Goal: Contribute content: Add original content to the website for others to see

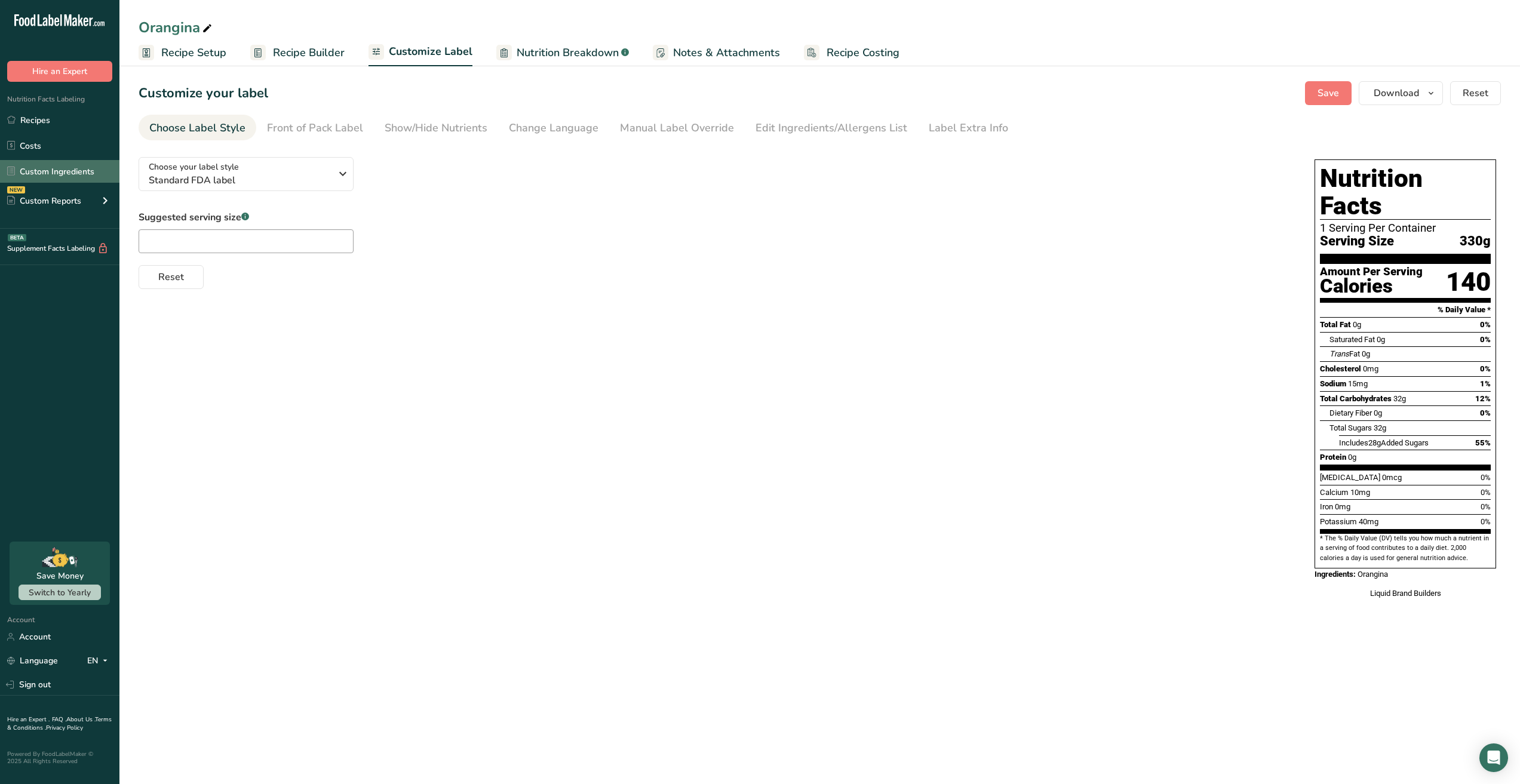
click at [73, 172] on link "Custom Ingredients" at bounding box center [60, 171] width 120 height 23
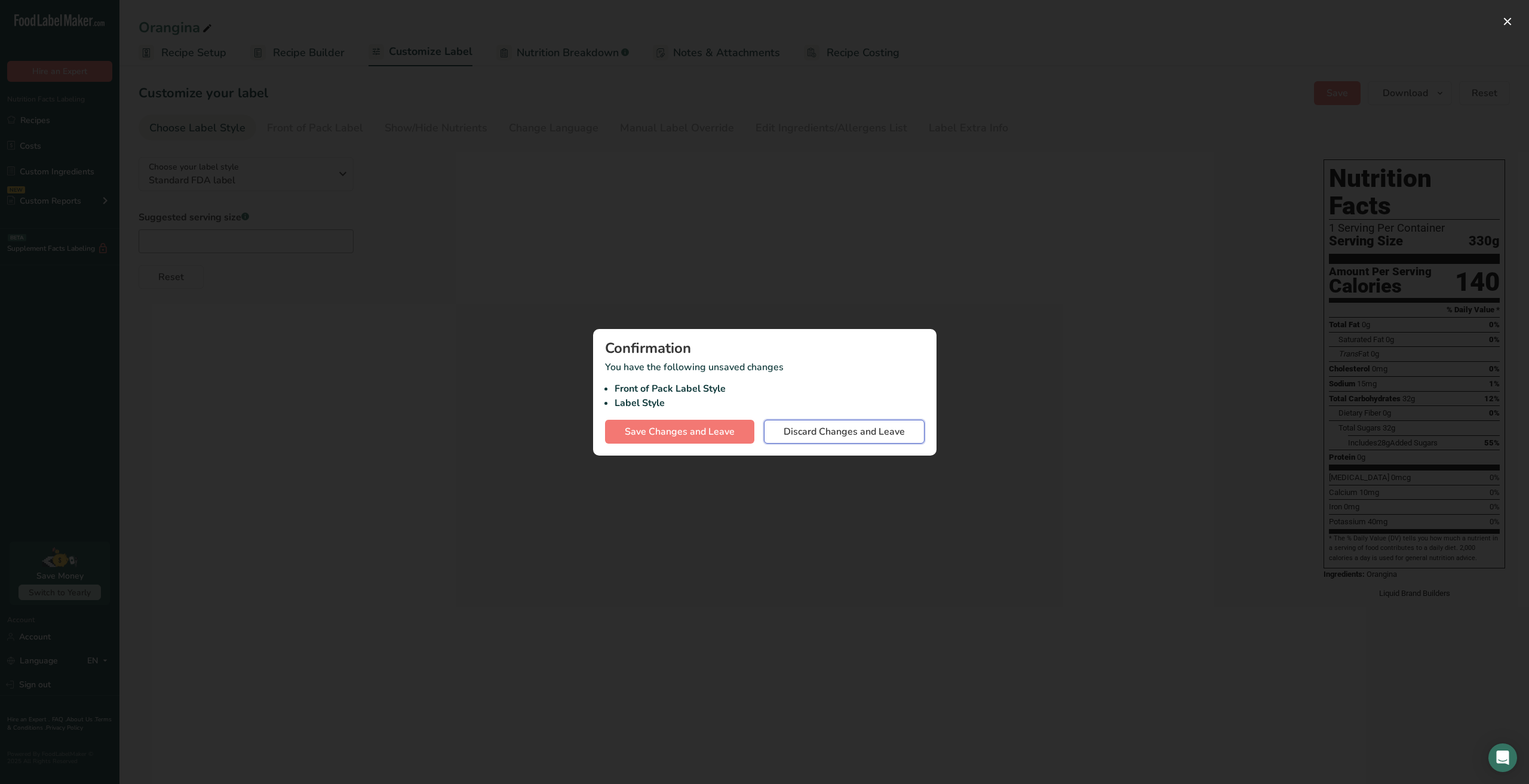
click at [842, 434] on span "Discard Changes and Leave" at bounding box center [844, 431] width 121 height 15
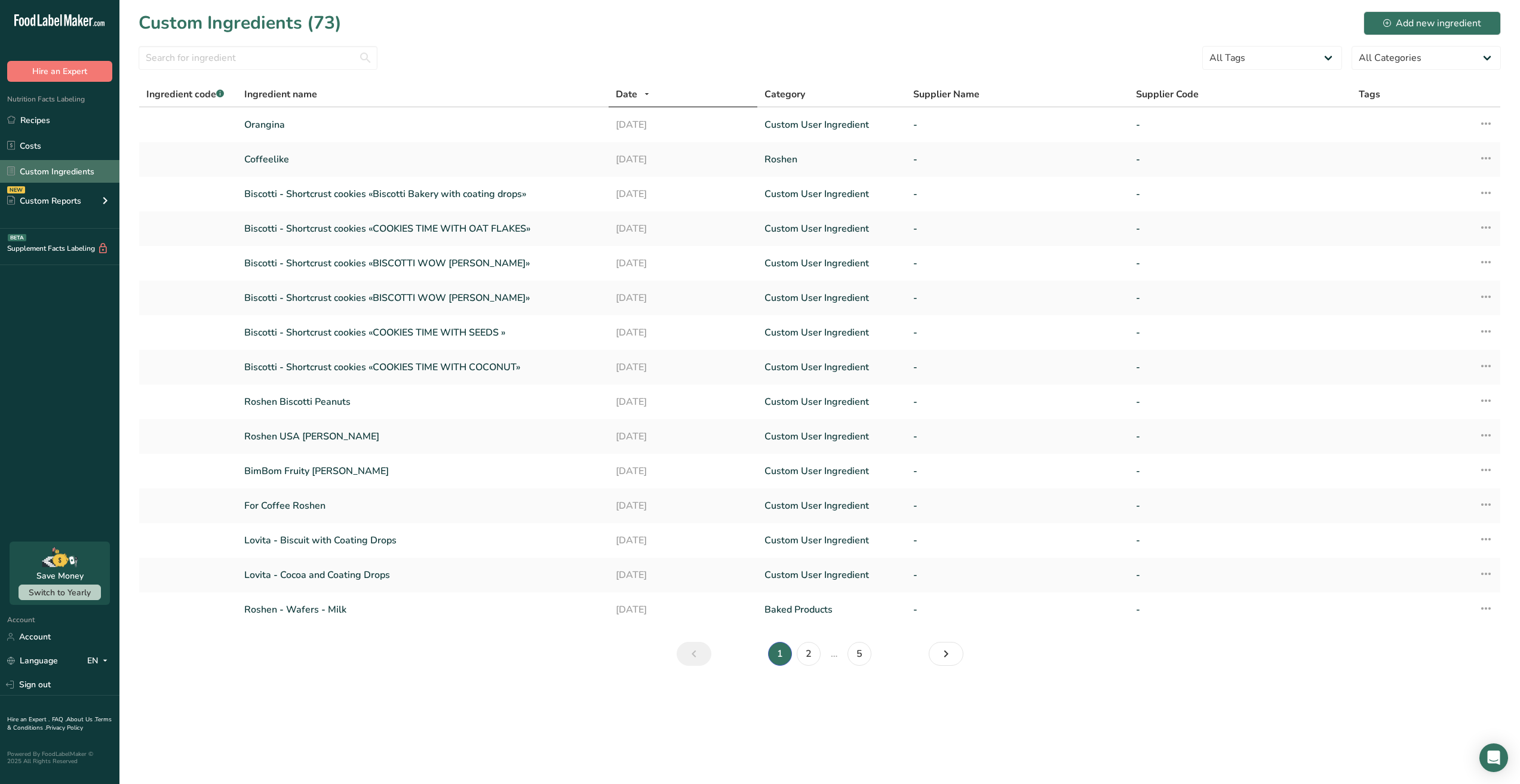
click at [57, 174] on link "Custom Ingredients" at bounding box center [60, 171] width 120 height 23
click at [1397, 24] on div "Add new ingredient" at bounding box center [1431, 23] width 98 height 15
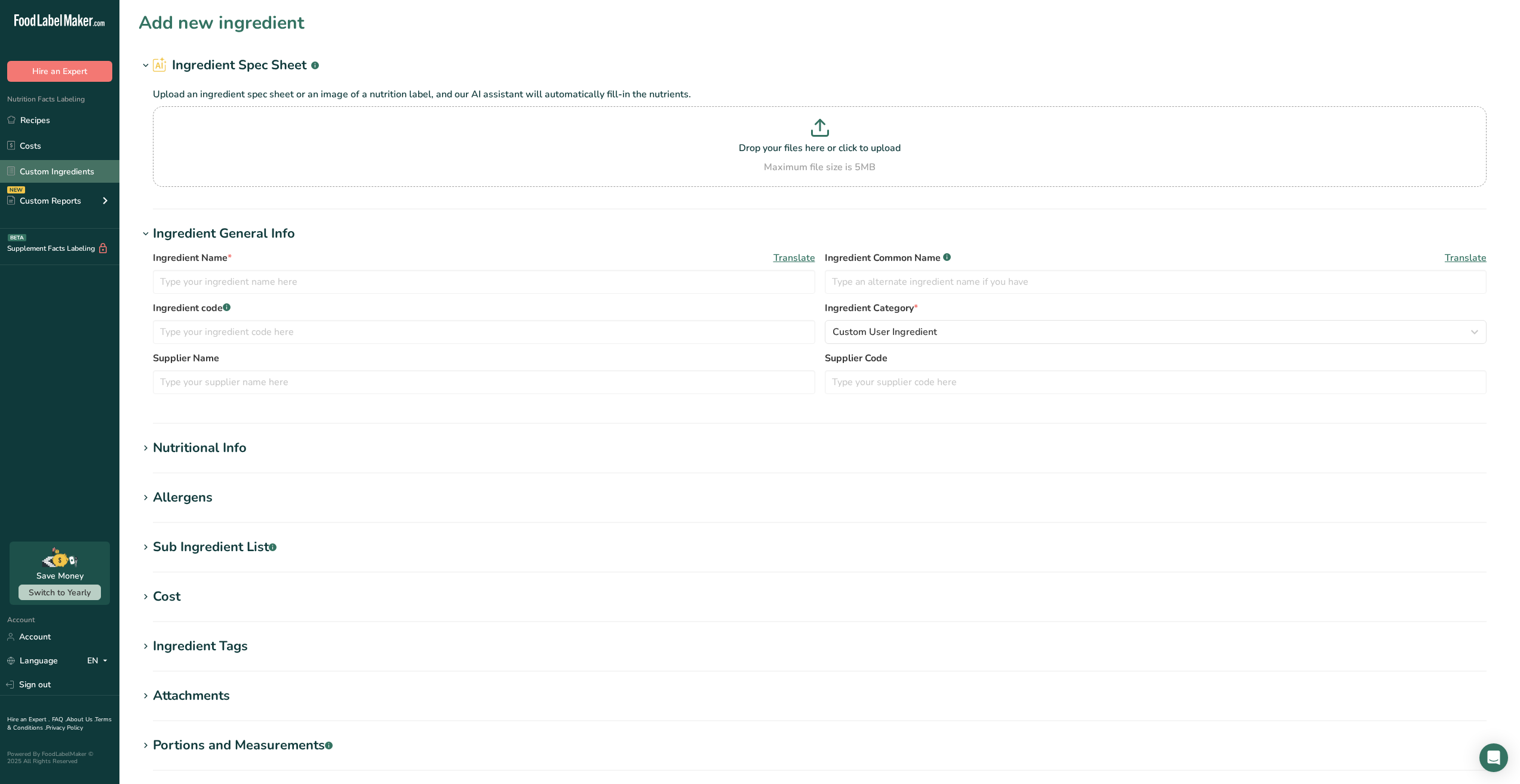
click at [59, 166] on link "Custom Ingredients" at bounding box center [60, 171] width 120 height 23
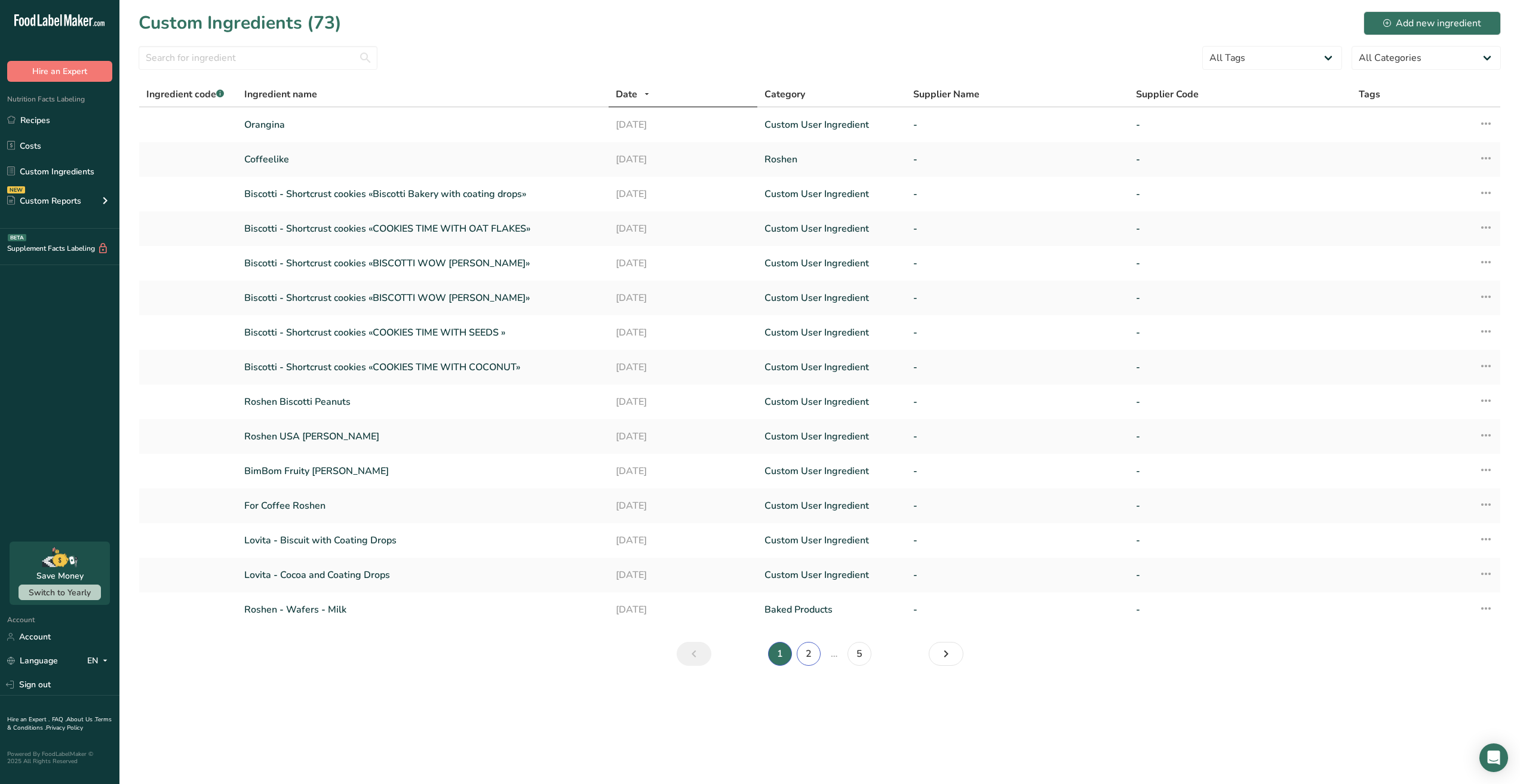
click at [807, 655] on link "2" at bounding box center [808, 653] width 24 height 24
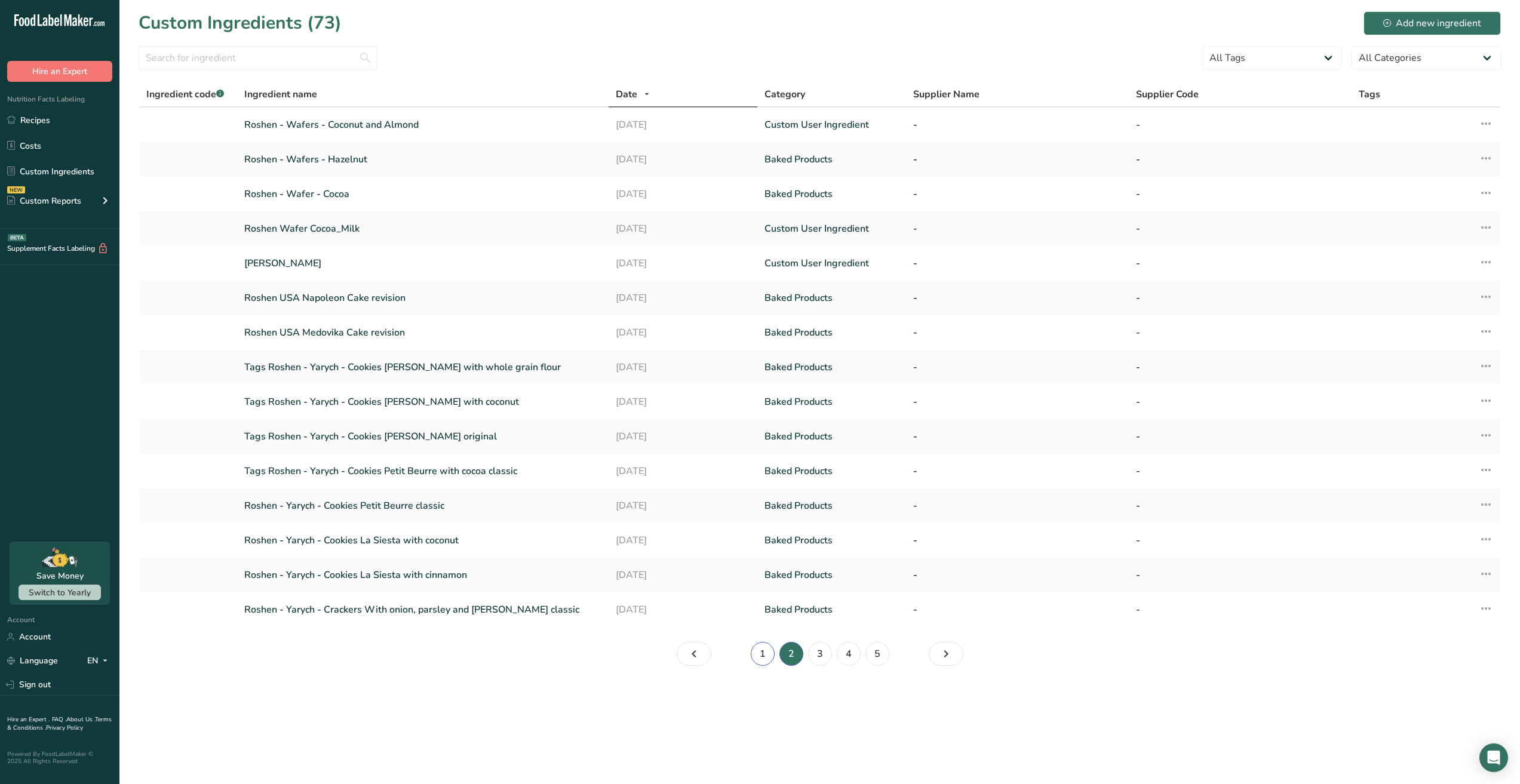
click at [766, 653] on link "1" at bounding box center [762, 653] width 24 height 24
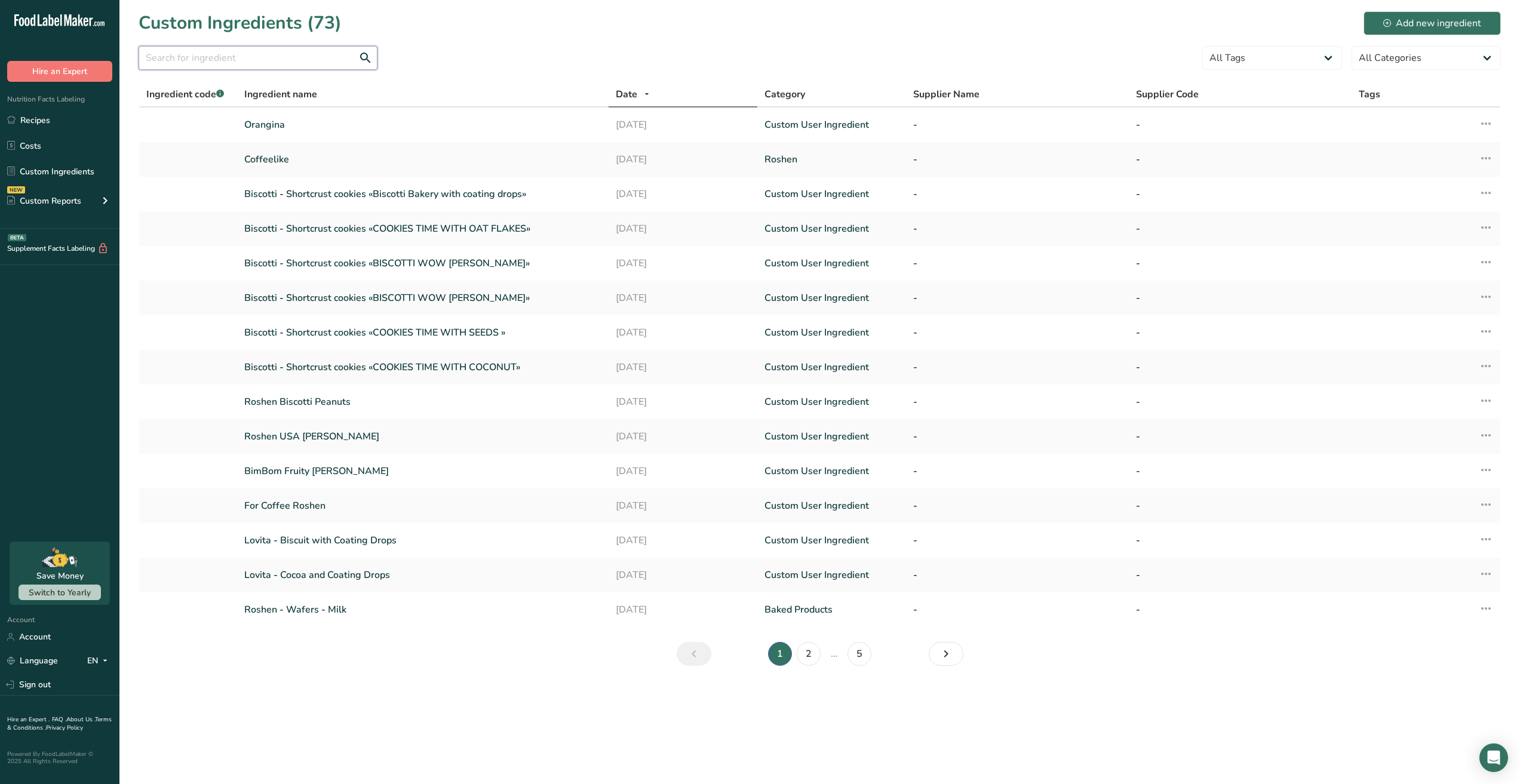
click at [211, 58] on input "text" at bounding box center [257, 57] width 239 height 24
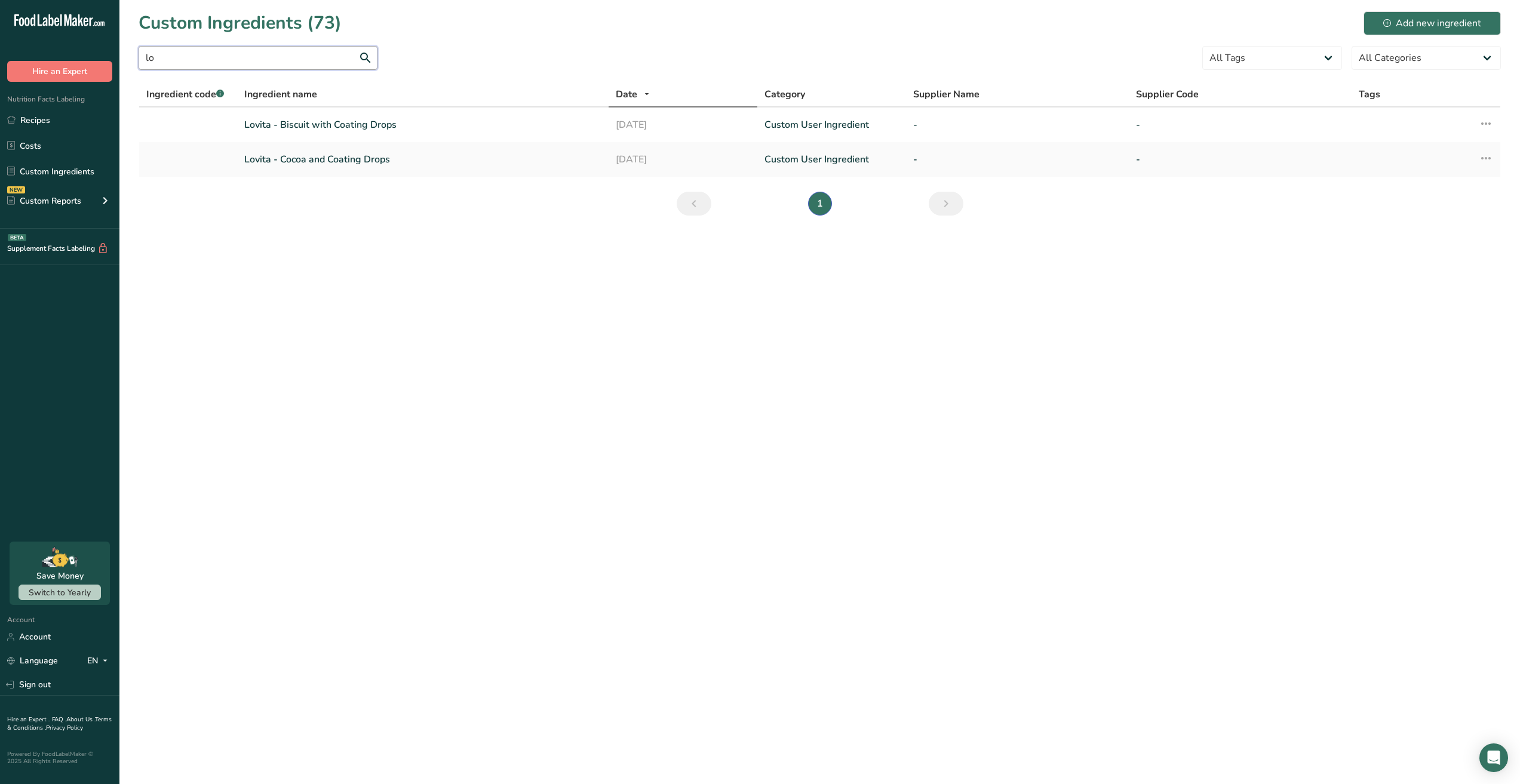
type input "l"
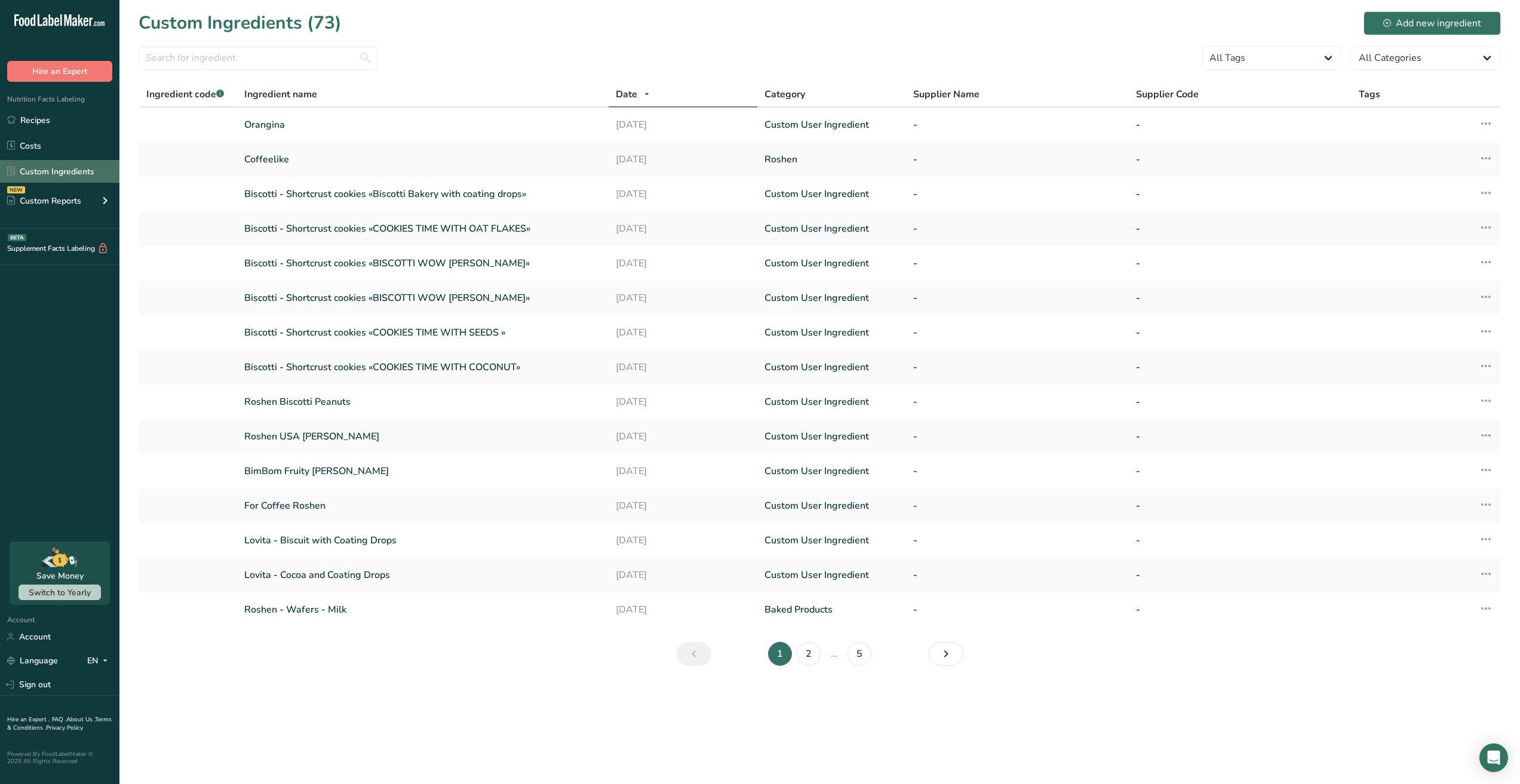
click at [19, 170] on link "Custom Ingredients" at bounding box center [60, 171] width 120 height 23
click at [1384, 19] on icon at bounding box center [1386, 23] width 8 height 8
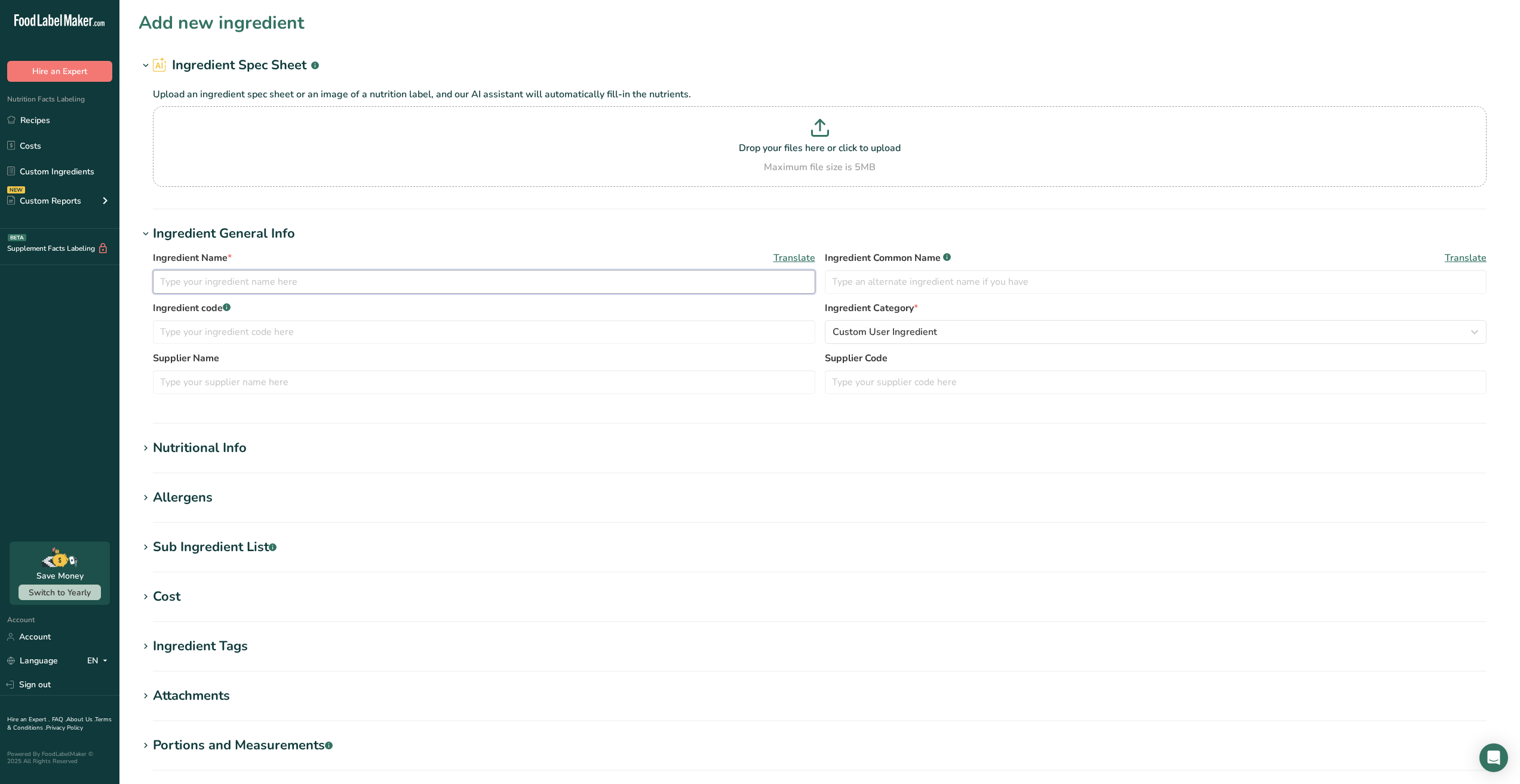
click at [489, 288] on input "text" at bounding box center [484, 282] width 662 height 24
type input "Lovita - Jelly Cookies - Cocoa Coating & Cherry Flavored Jelly"
drag, startPoint x: 615, startPoint y: 216, endPoint x: 607, endPoint y: 228, distance: 14.4
click at [607, 225] on section "Add new ingredient Ingredient Spec Sheet .a-a{fill:#347362;}.b-a{fill:#fff;} Up…" at bounding box center [820, 438] width 1400 height 877
click at [206, 455] on div "Nutritional Info" at bounding box center [199, 448] width 93 height 19
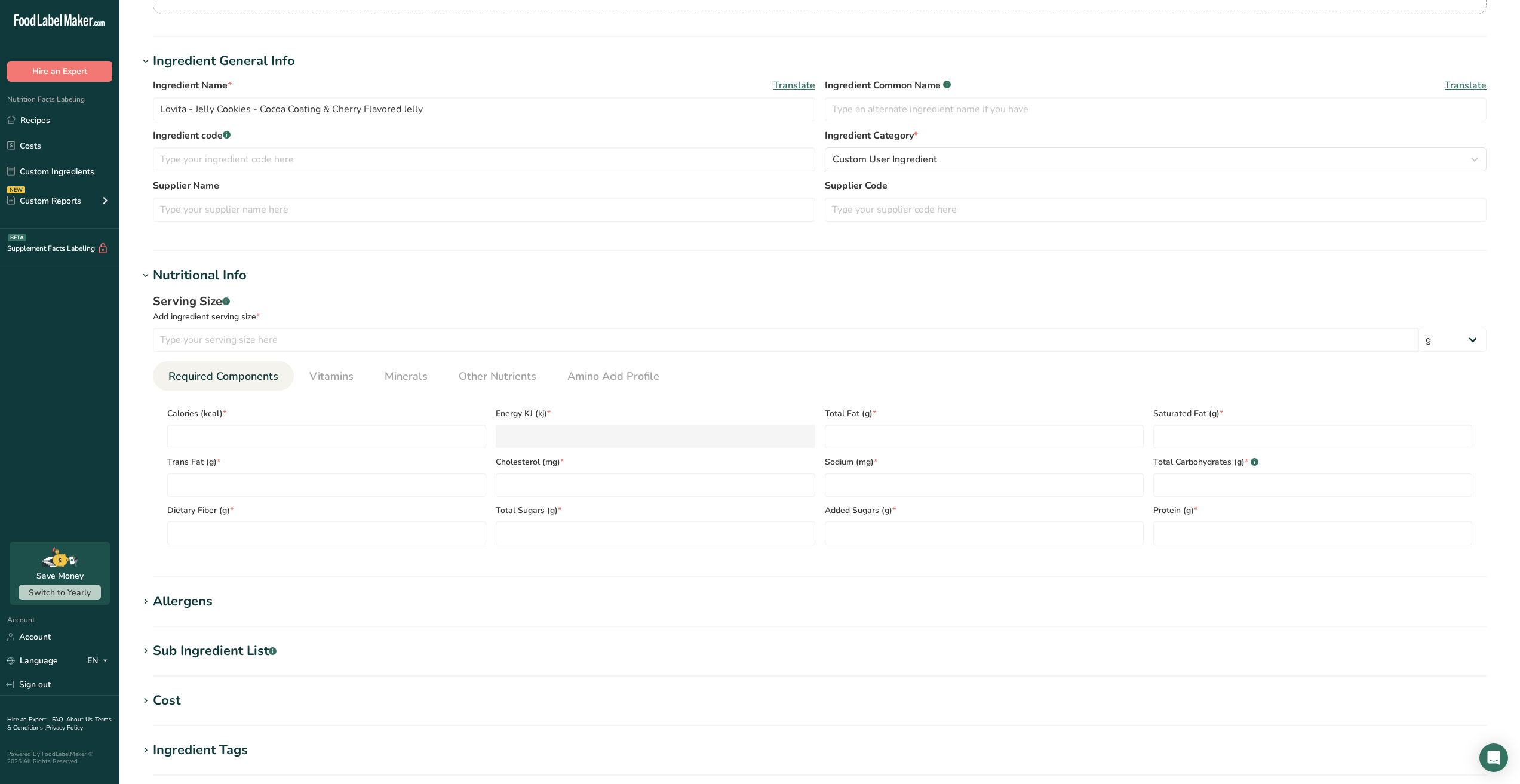
scroll to position [179, 0]
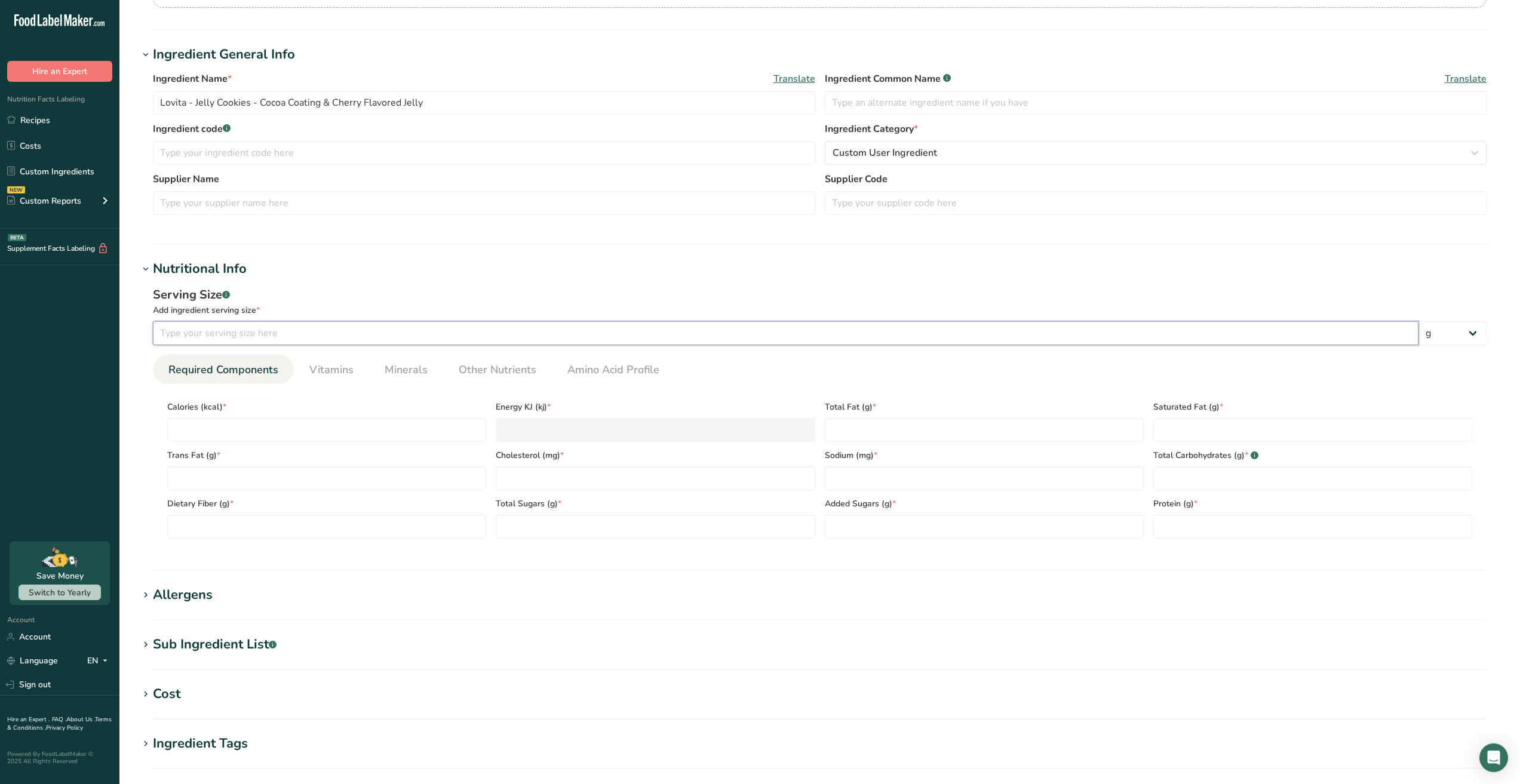
click at [416, 343] on input "number" at bounding box center [786, 333] width 1265 height 24
type input "100"
click at [466, 286] on div "Serving Size .a-a{fill:#347362;}.b-a{fill:#fff;}" at bounding box center [820, 295] width 1333 height 18
click at [206, 421] on input "number" at bounding box center [327, 430] width 319 height 24
type input "0"
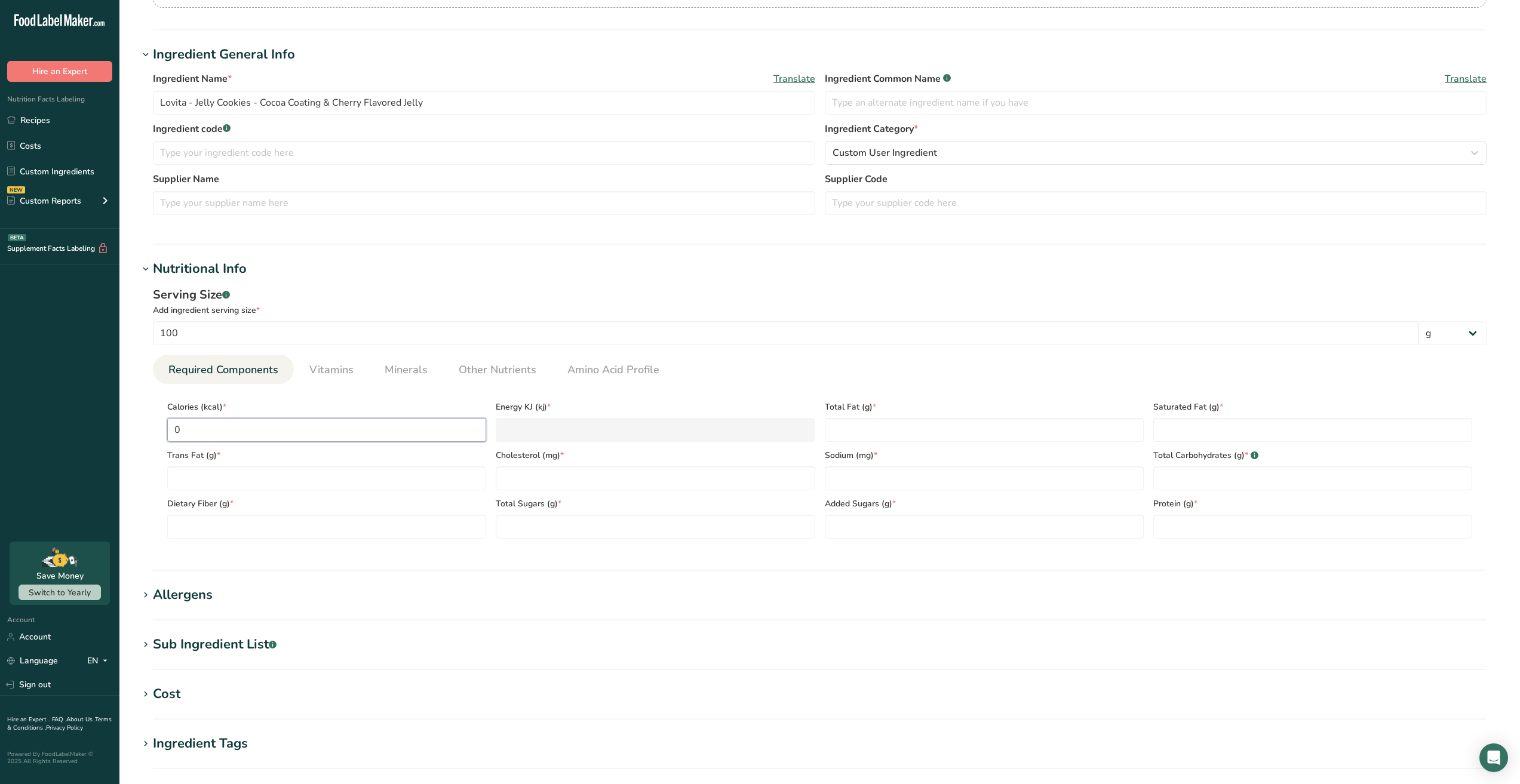
type KJ "0"
type input "3"
type KJ "12.6"
type input "39"
type KJ "163.2"
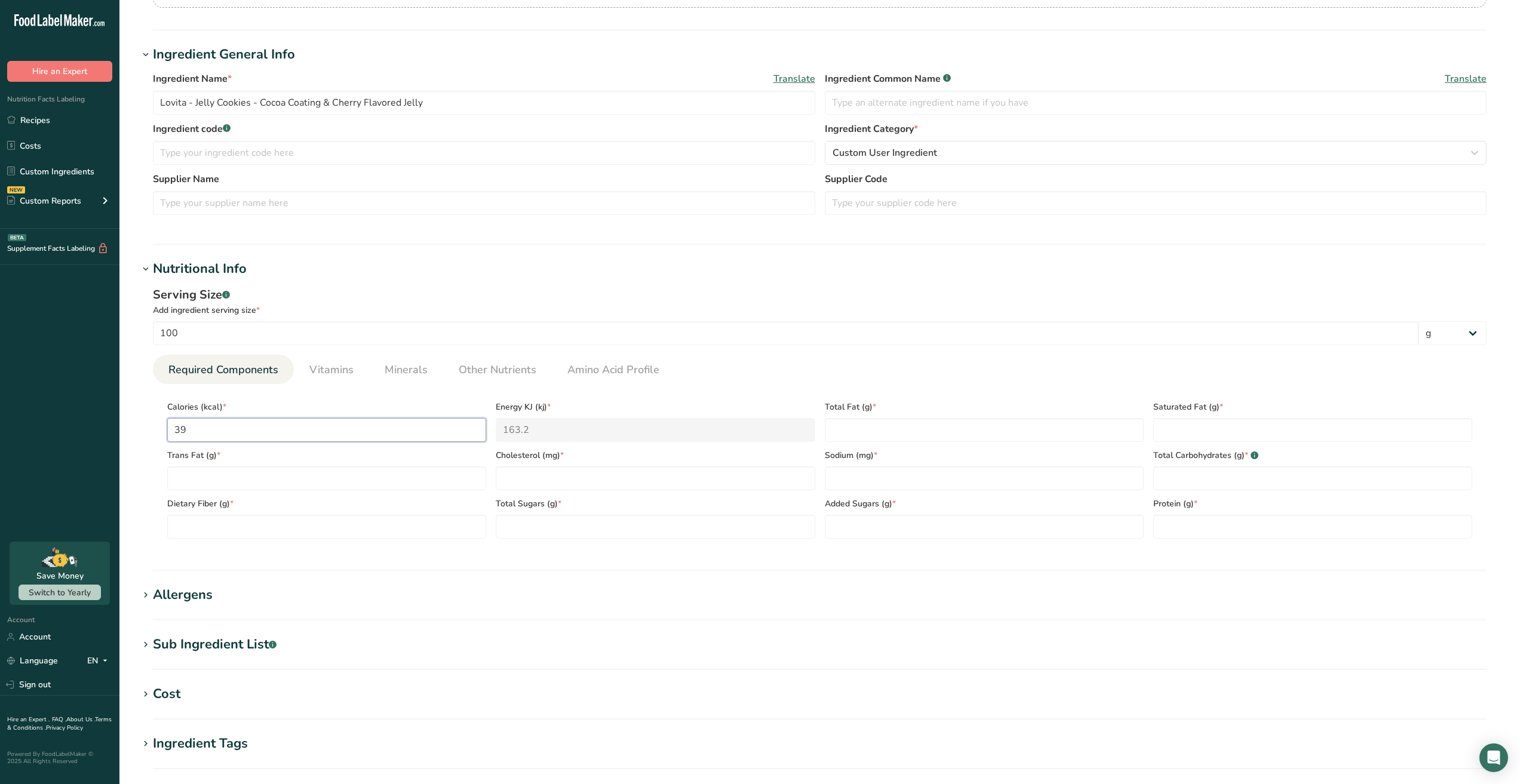
type input "391"
type KJ "1635.9"
type input "391"
type Fat "11.8"
type Fat "5.7"
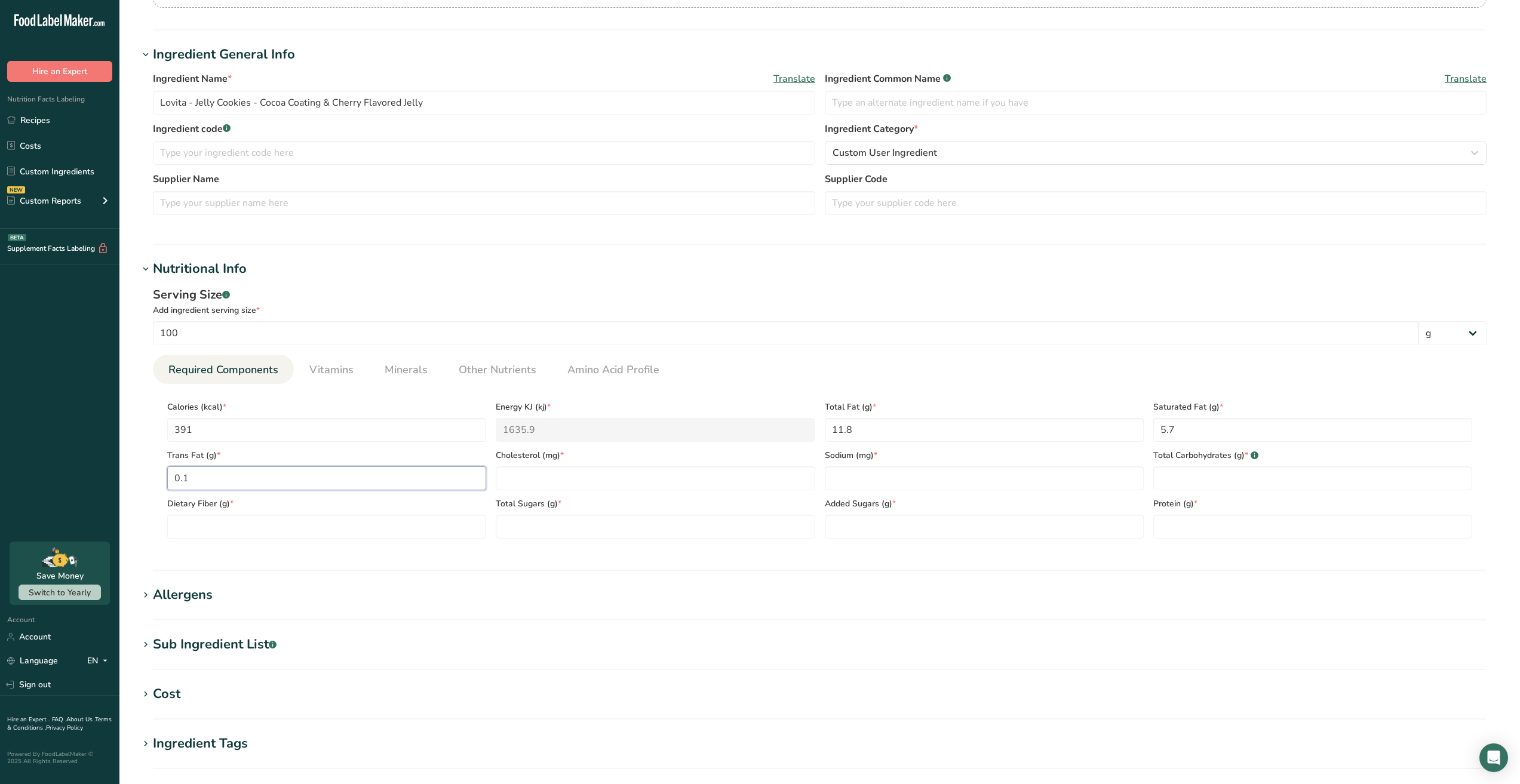
type Fat "0.1"
type input "69.3"
click at [905, 471] on input "number" at bounding box center [984, 478] width 319 height 24
type input "151"
type Carbohydrates "0"
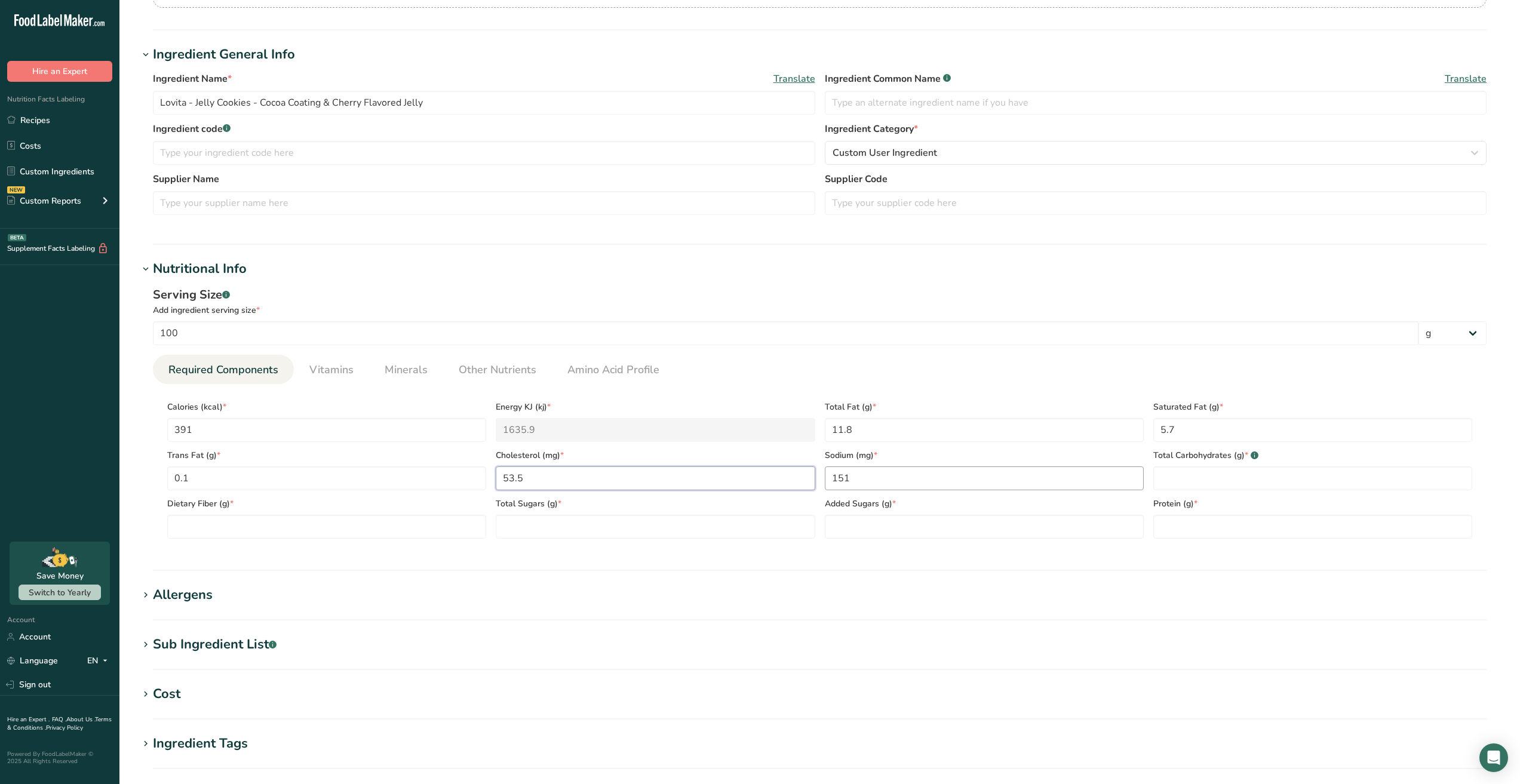
type input "53.5"
type Carbohydrates "69.3"
type Fiber "1.6"
type Sugars "39.2"
click at [899, 529] on Sugars "number" at bounding box center [984, 527] width 319 height 24
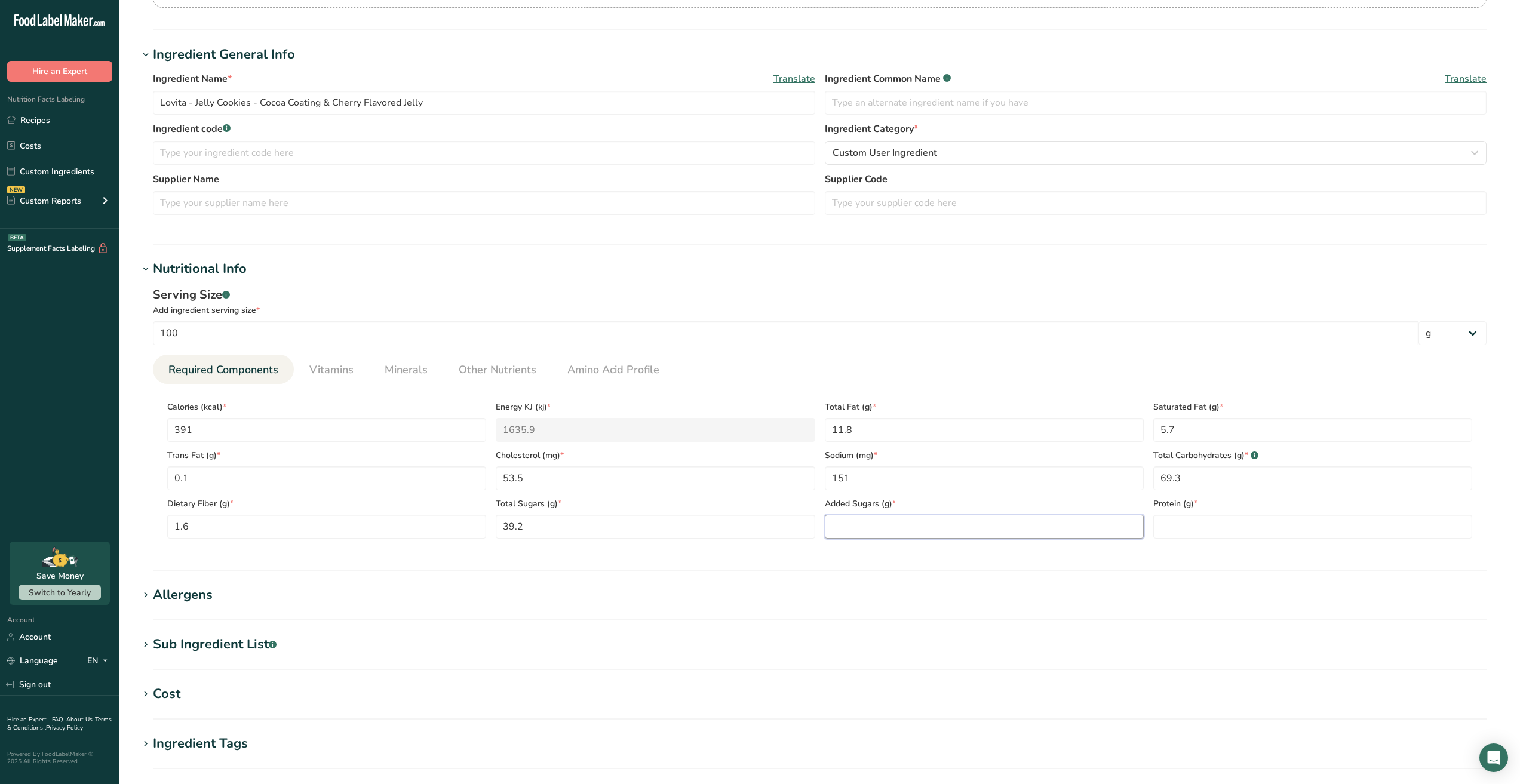
click at [913, 531] on Sugars "number" at bounding box center [984, 527] width 319 height 24
click at [1067, 367] on ul "Required Components Vitamins Minerals Other Nutrients Amino Acid Profile" at bounding box center [820, 369] width 1333 height 29
click at [469, 284] on div "Serving Size .a-a{fill:#347362;}.b-a{fill:#fff;} Add ingredient serving size * …" at bounding box center [820, 417] width 1362 height 276
click at [1236, 275] on h1 "Nutritional Info" at bounding box center [820, 268] width 1362 height 19
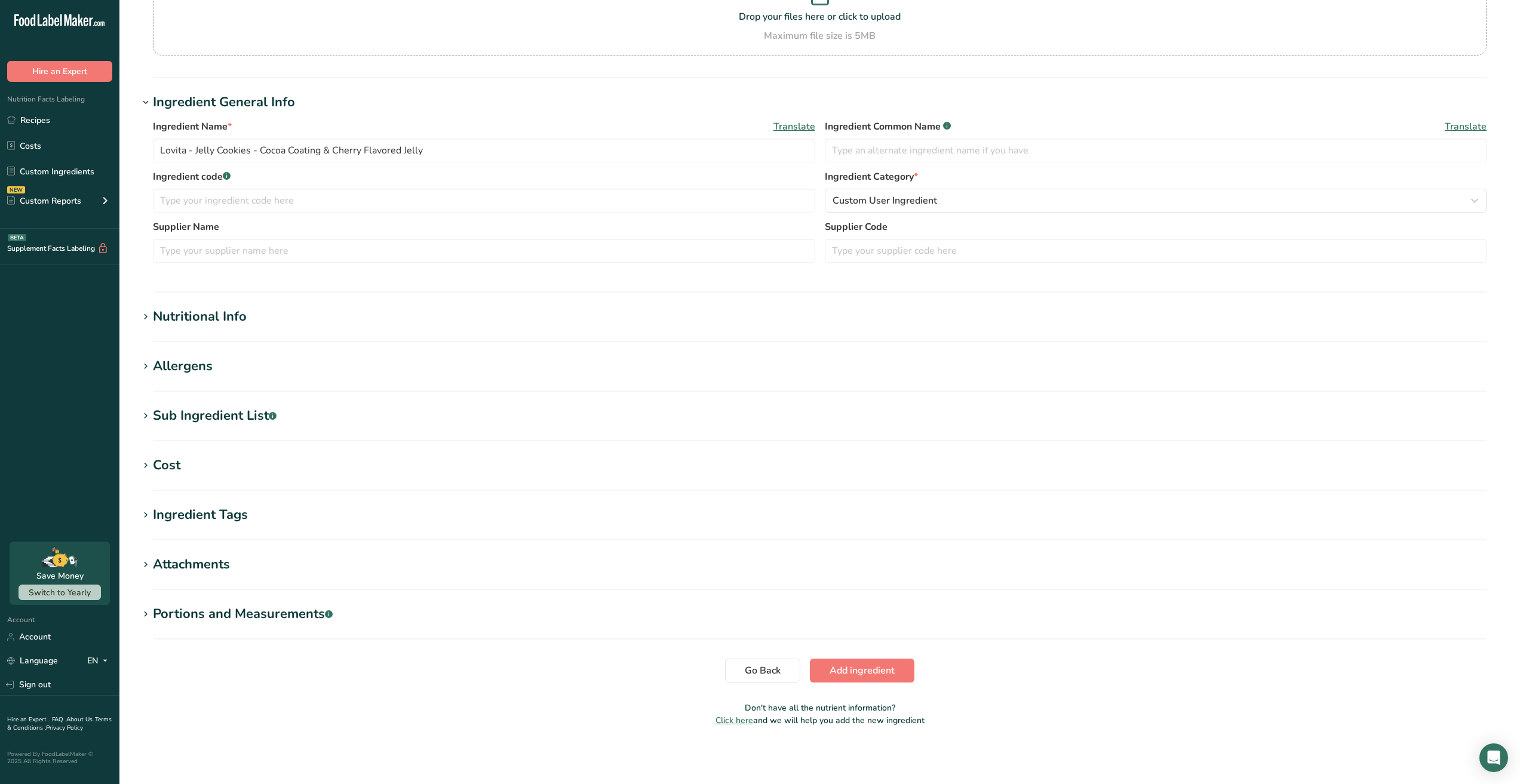
click at [302, 308] on h1 "Nutritional Info" at bounding box center [820, 316] width 1362 height 19
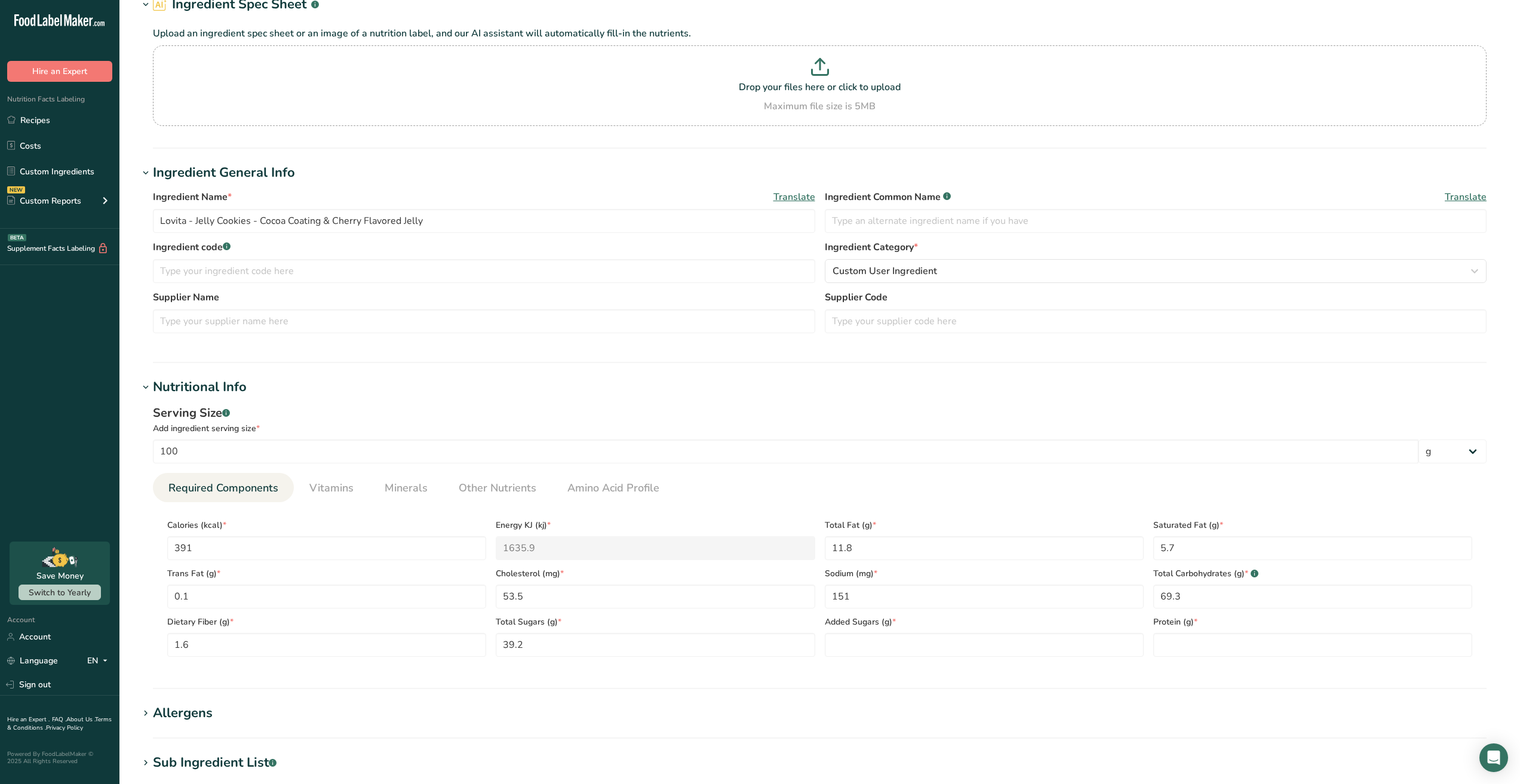
scroll to position [60, 0]
click at [895, 655] on Sugars "number" at bounding box center [984, 646] width 319 height 24
click at [734, 648] on Sugars "39.2" at bounding box center [655, 646] width 319 height 24
click at [512, 401] on div "Serving Size .a-a{fill:#347362;}.b-a{fill:#fff;} Add ingredient serving size * …" at bounding box center [820, 536] width 1362 height 276
click at [68, 179] on link "Custom Ingredients" at bounding box center [60, 171] width 120 height 23
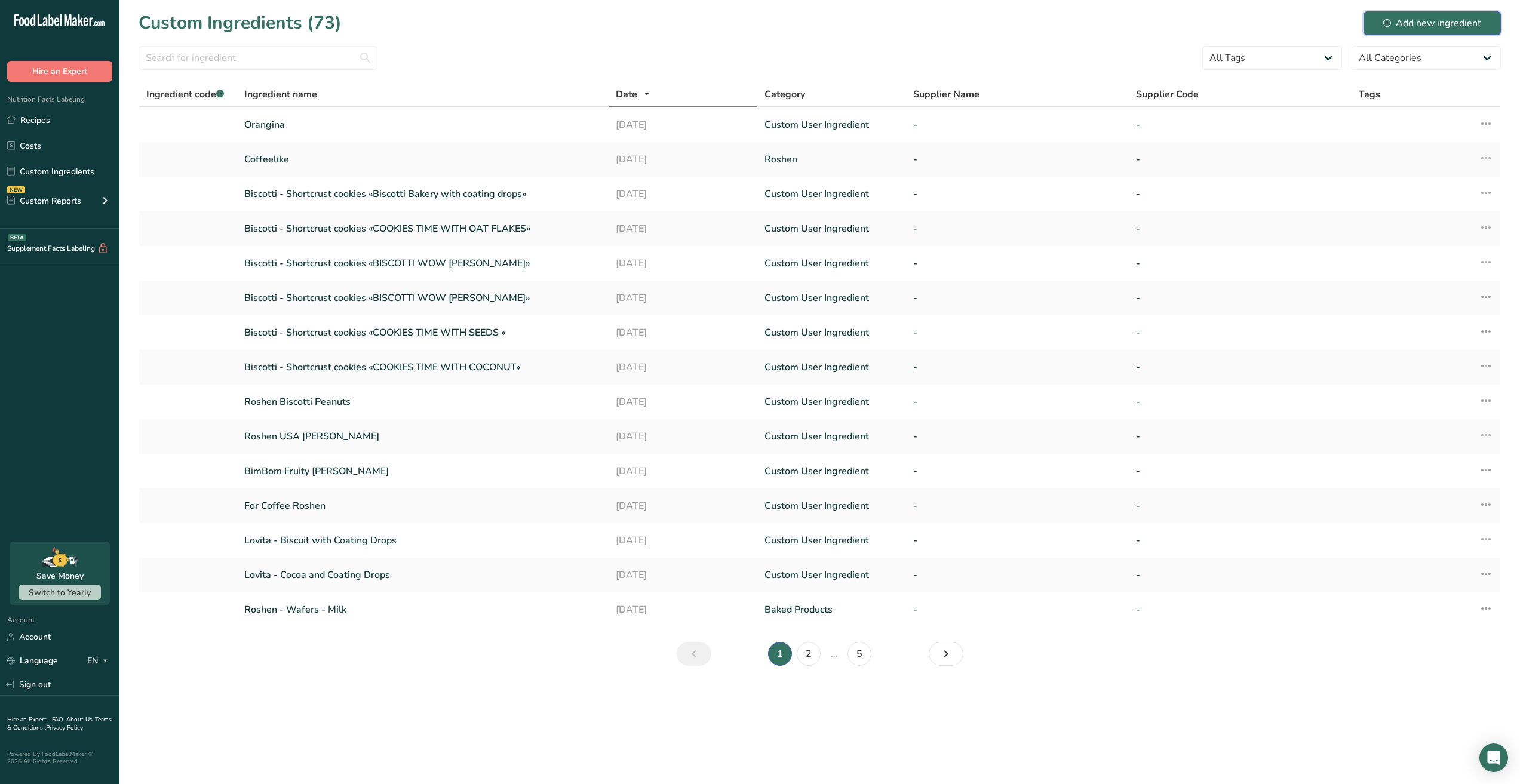
click at [1464, 24] on div "Add new ingredient" at bounding box center [1431, 23] width 98 height 15
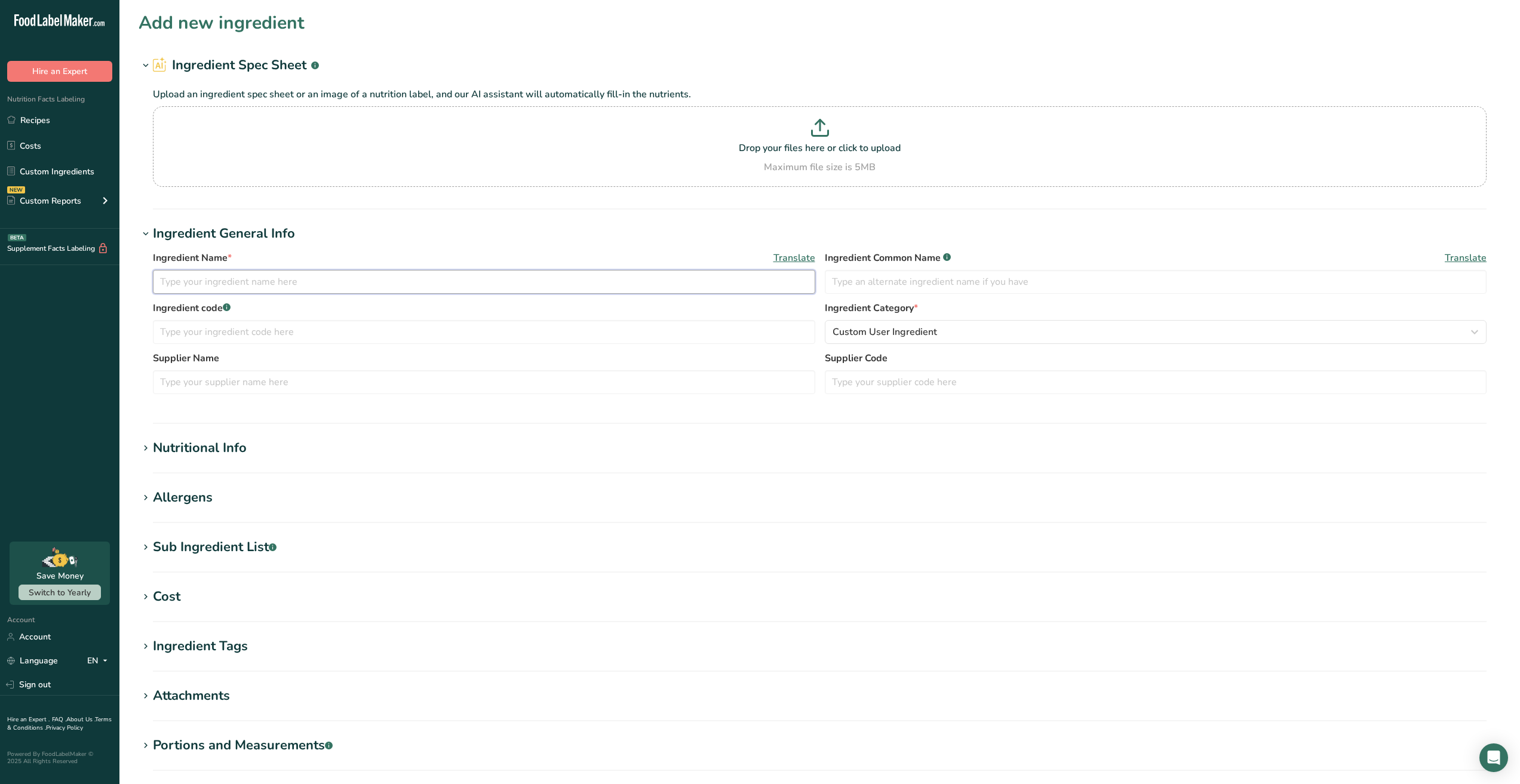
click at [309, 290] on input "text" at bounding box center [484, 282] width 662 height 24
type input "Bim-Bom Hard Candies with Fruit-[PERSON_NAME] Filling"
click at [190, 439] on div "Nutritional Info" at bounding box center [199, 448] width 93 height 19
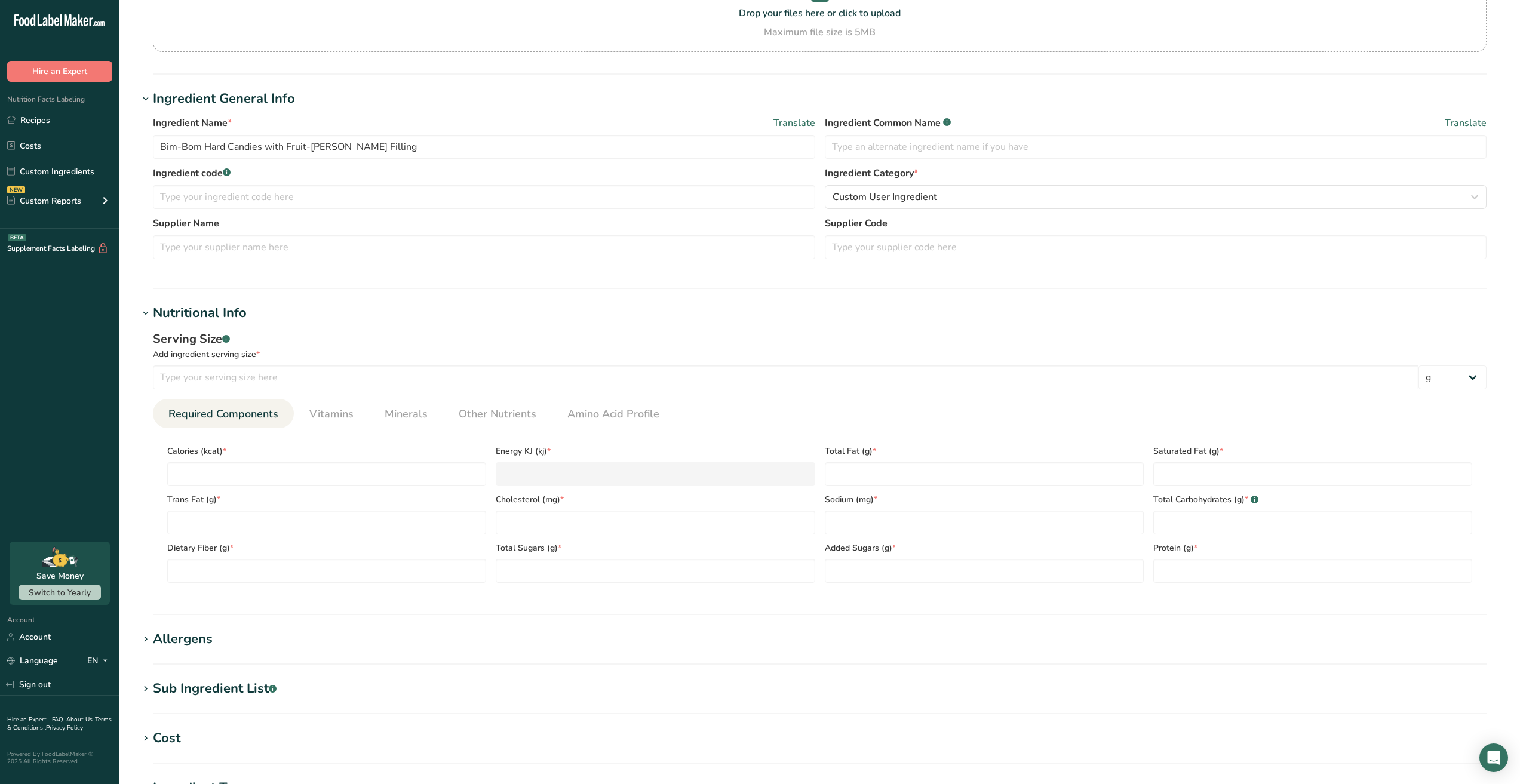
scroll to position [179, 0]
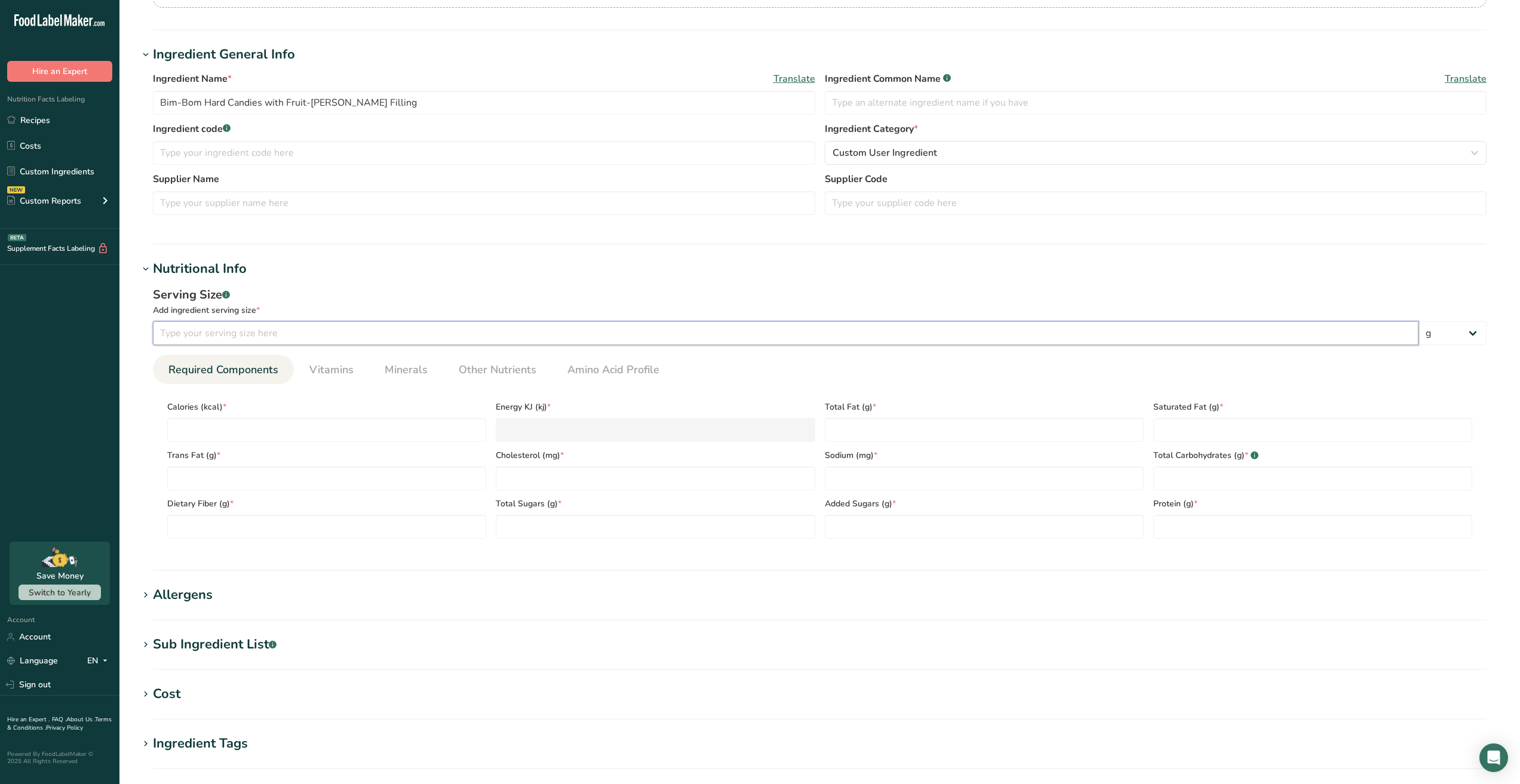
click at [279, 339] on input "number" at bounding box center [786, 333] width 1265 height 24
click at [808, 740] on h1 "Ingredient Tags" at bounding box center [820, 743] width 1362 height 19
click at [1294, 93] on input "text" at bounding box center [1155, 102] width 662 height 24
click at [1024, 301] on div "Serving Size .a-a{fill:#347362;}.b-a{fill:#fff;}" at bounding box center [820, 295] width 1333 height 18
